Goal: Navigation & Orientation: Find specific page/section

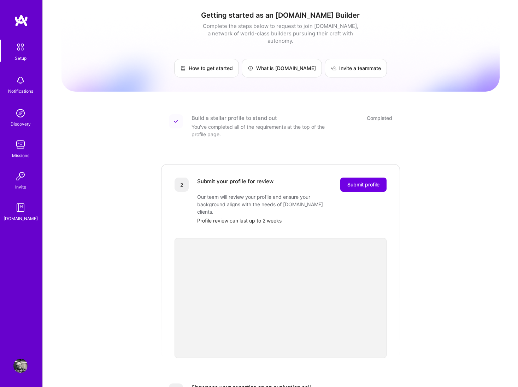
click at [120, 223] on div "Getting started as an [DOMAIN_NAME] Builder Complete the steps below to request…" at bounding box center [281, 267] width 438 height 525
click at [17, 48] on img at bounding box center [20, 47] width 15 height 15
click at [23, 49] on img at bounding box center [20, 47] width 15 height 15
click at [15, 362] on img at bounding box center [20, 365] width 14 height 14
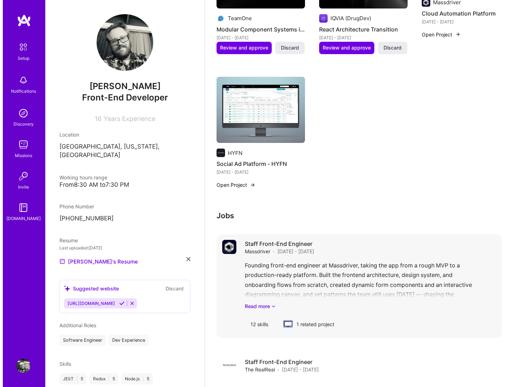
scroll to position [633, 0]
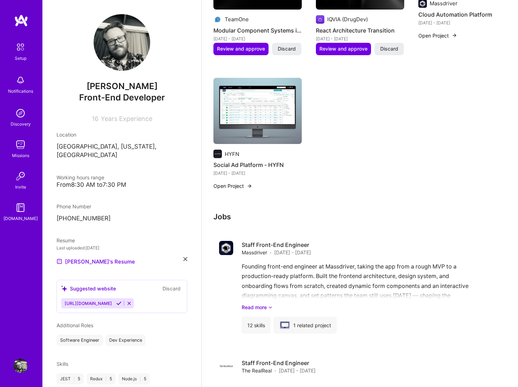
click at [248, 165] on h4 "Social Ad Platform - HYFN" at bounding box center [258, 164] width 88 height 9
click at [235, 186] on button "Open Project" at bounding box center [233, 185] width 39 height 7
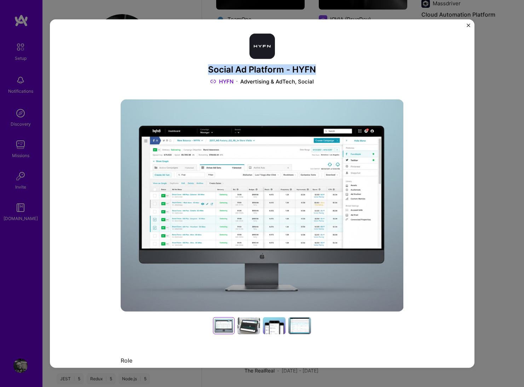
drag, startPoint x: 207, startPoint y: 68, endPoint x: 319, endPoint y: 67, distance: 112.4
click at [319, 67] on h3 "Social Ad Platform - HYFN" at bounding box center [262, 70] width 283 height 10
copy h3 "Social Ad Platform - HYFN"
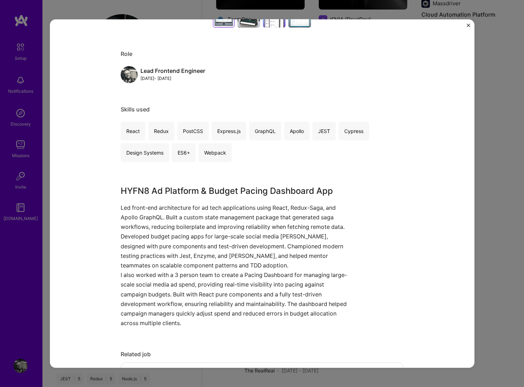
scroll to position [315, 0]
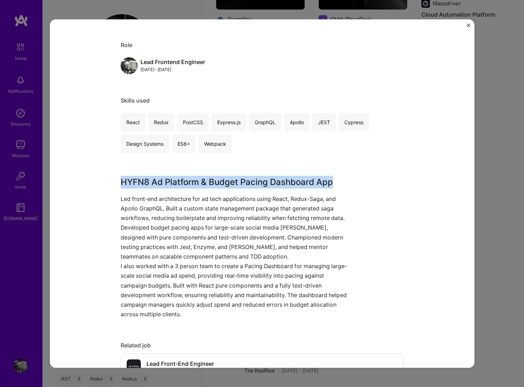
drag, startPoint x: 133, startPoint y: 181, endPoint x: 356, endPoint y: 186, distance: 223.4
click at [365, 184] on div "HYFN8 Ad Platform & Budget Pacing Dashboard App Led front-end architecture for …" at bounding box center [262, 248] width 283 height 144
copy h3 "HYFN8 Ad Platform & Budget Pacing Dashboard App"
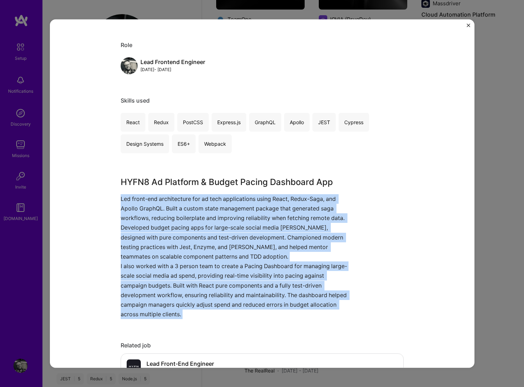
drag, startPoint x: 118, startPoint y: 199, endPoint x: 196, endPoint y: 327, distance: 150.7
click at [197, 327] on div "Social Ad Platform - HYFN HYFN Advertising & AdTech, Social Role Lead Frontend …" at bounding box center [262, 139] width 283 height 842
copy div "Led front-end architecture for ad tech applications using React, Redux-Saga, an…"
